Goal: Transaction & Acquisition: Obtain resource

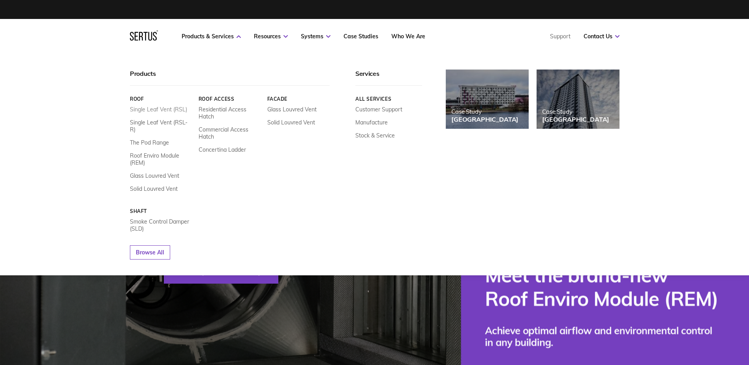
click at [163, 110] on link "Single Leaf Vent (RSL)" at bounding box center [158, 109] width 57 height 7
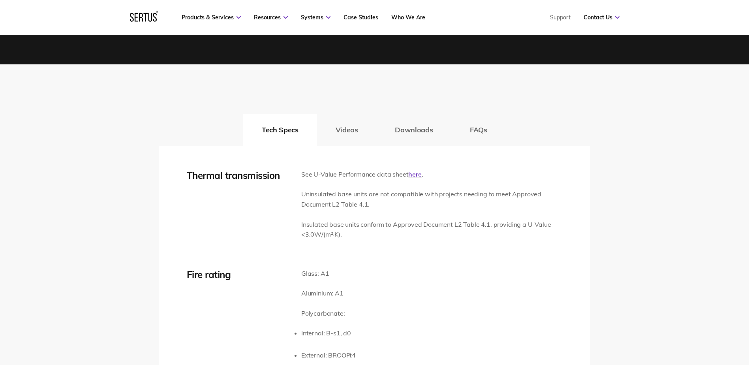
scroll to position [1144, 0]
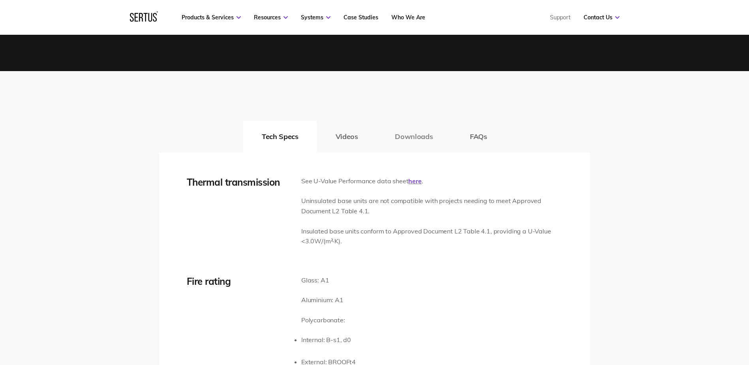
click at [405, 140] on button "Downloads" at bounding box center [413, 137] width 75 height 32
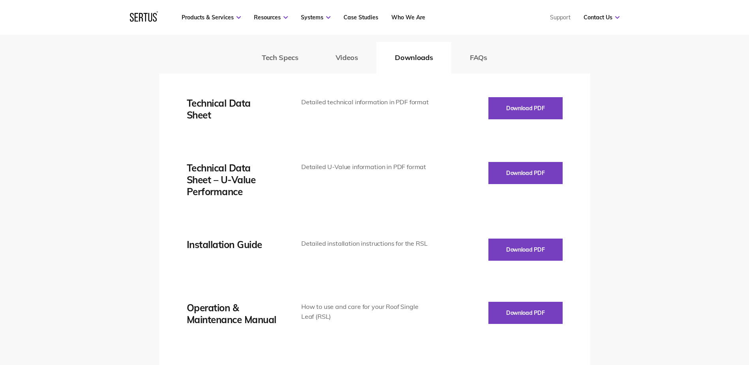
scroll to position [1302, 0]
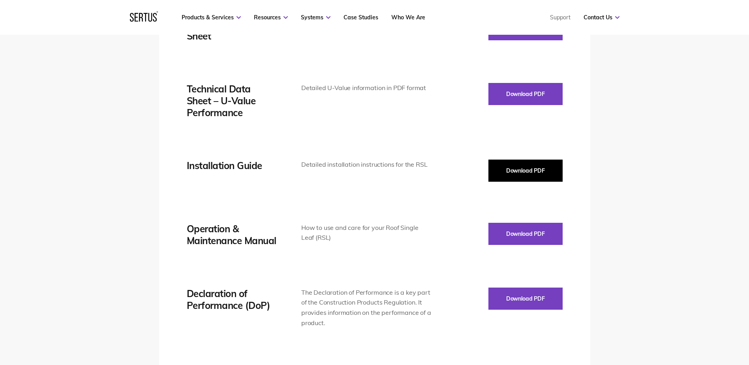
click at [511, 174] on button "Download PDF" at bounding box center [525, 170] width 74 height 22
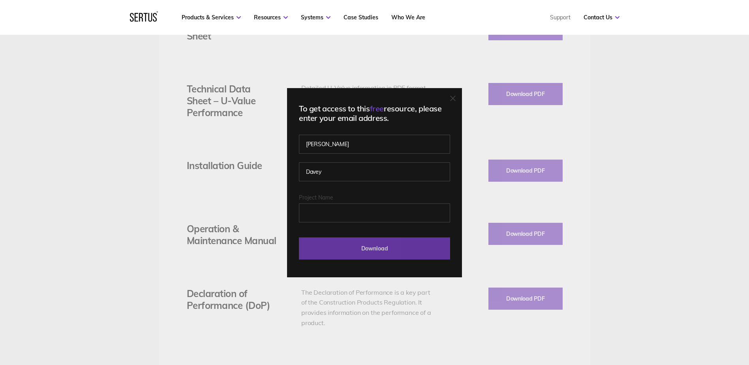
click at [371, 248] on input "Download" at bounding box center [374, 248] width 151 height 22
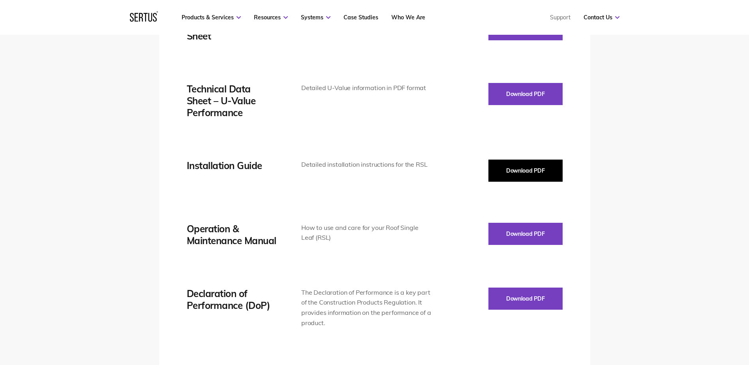
click at [529, 170] on button "Download PDF" at bounding box center [525, 170] width 74 height 22
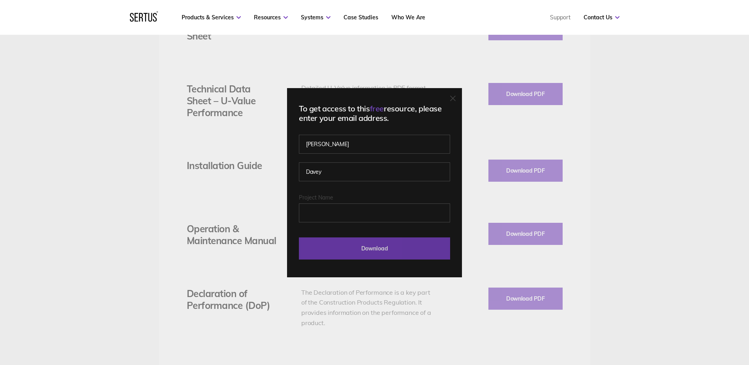
click at [380, 245] on input "Download" at bounding box center [374, 248] width 151 height 22
